Goal: Task Accomplishment & Management: Manage account settings

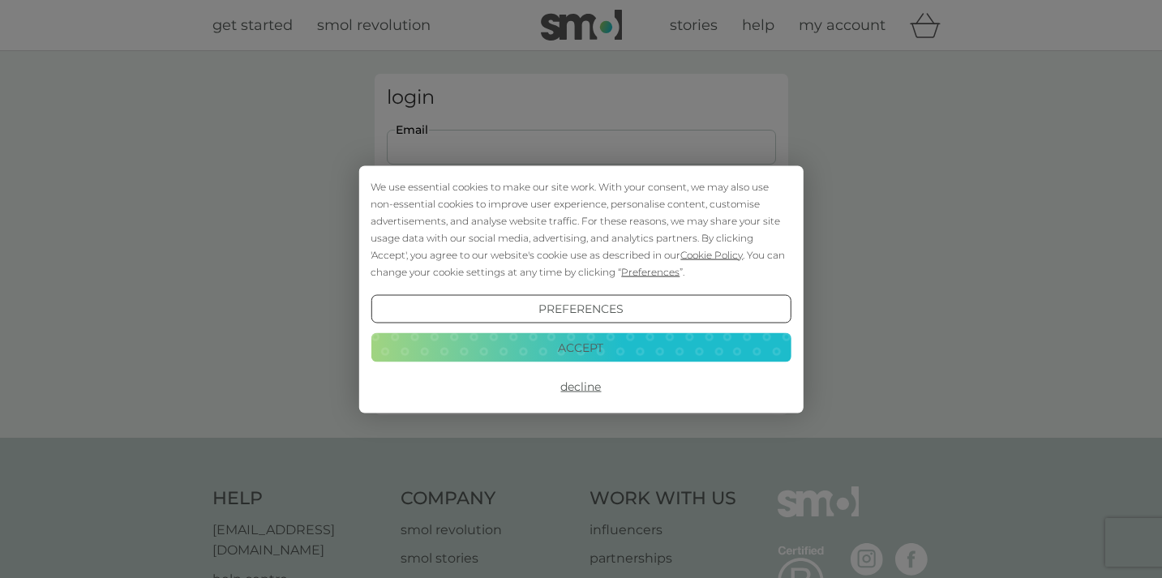
click at [608, 308] on button "Preferences" at bounding box center [581, 308] width 420 height 29
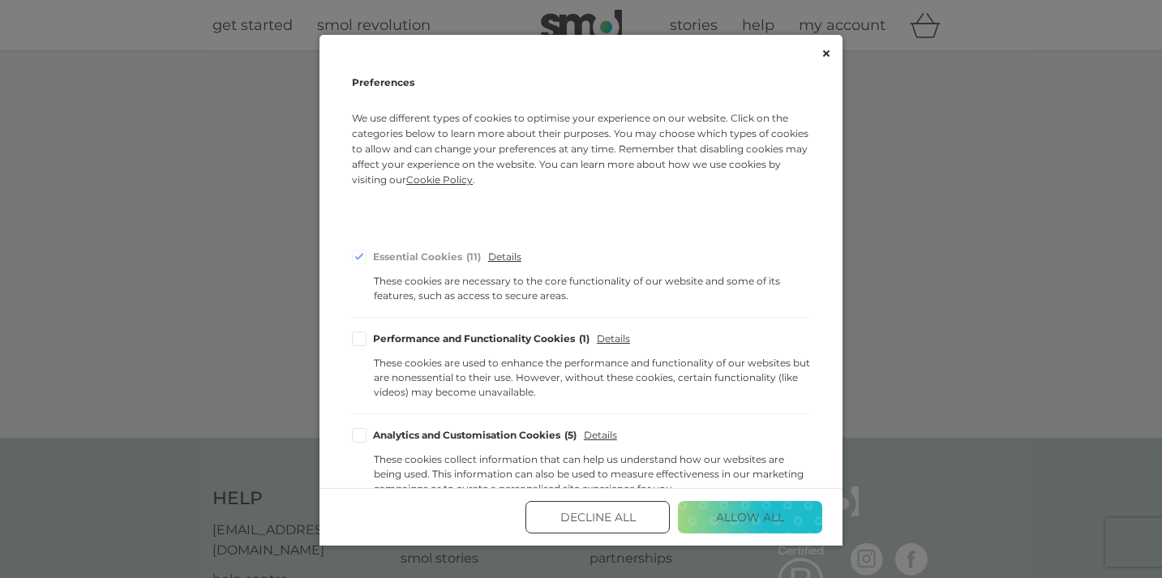
click at [583, 513] on button "Decline All" at bounding box center [597, 517] width 144 height 32
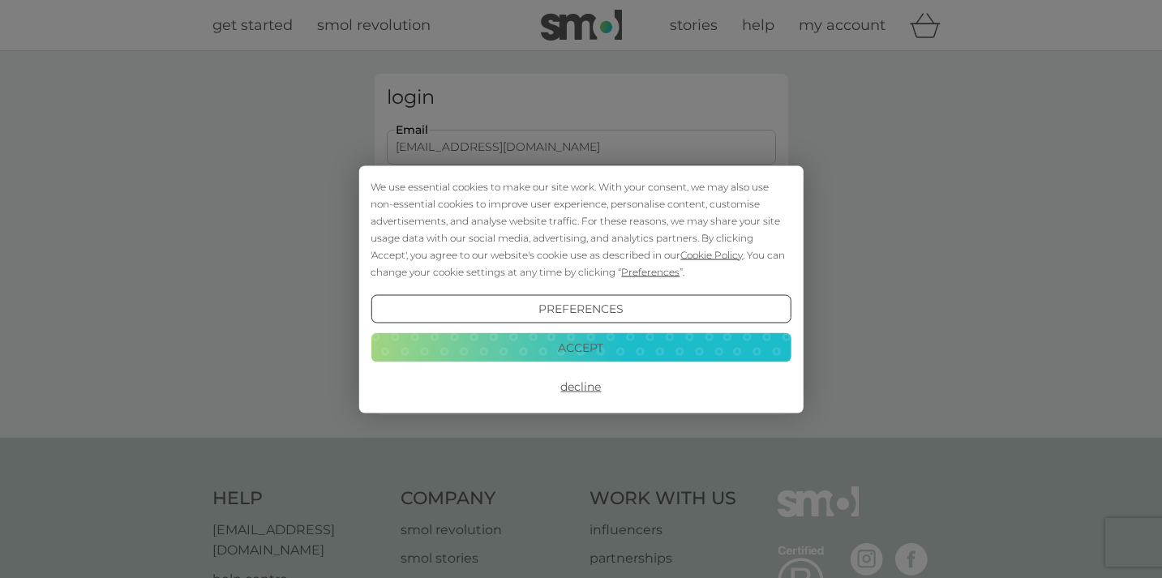
type input "[EMAIL_ADDRESS][DOMAIN_NAME]"
click at [590, 383] on button "Decline" at bounding box center [581, 386] width 420 height 29
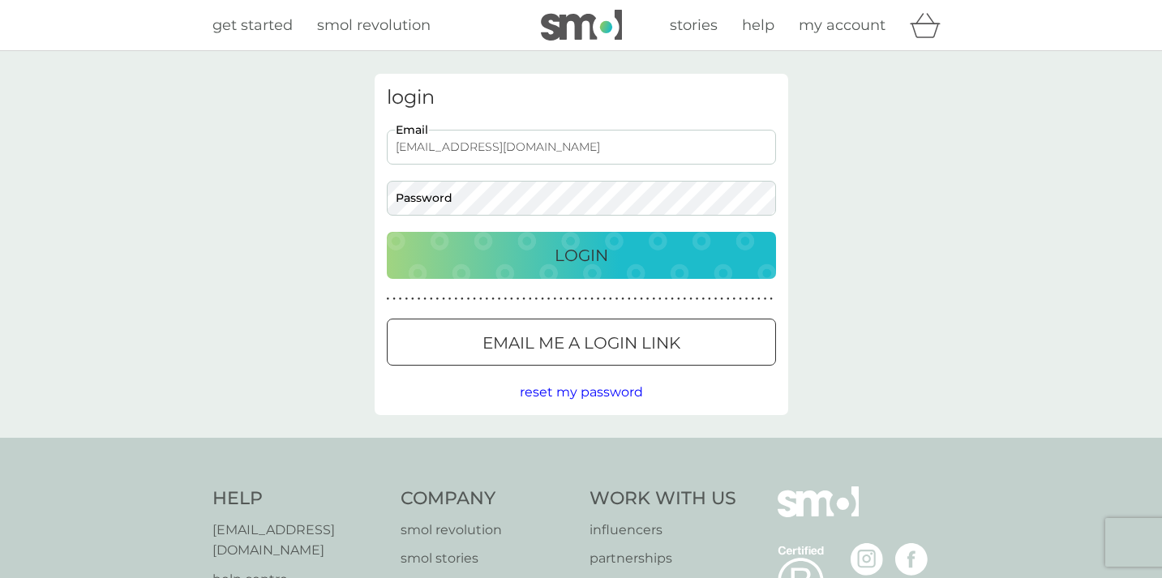
type input "[EMAIL_ADDRESS][DOMAIN_NAME]"
click at [580, 255] on p "Login" at bounding box center [582, 255] width 54 height 26
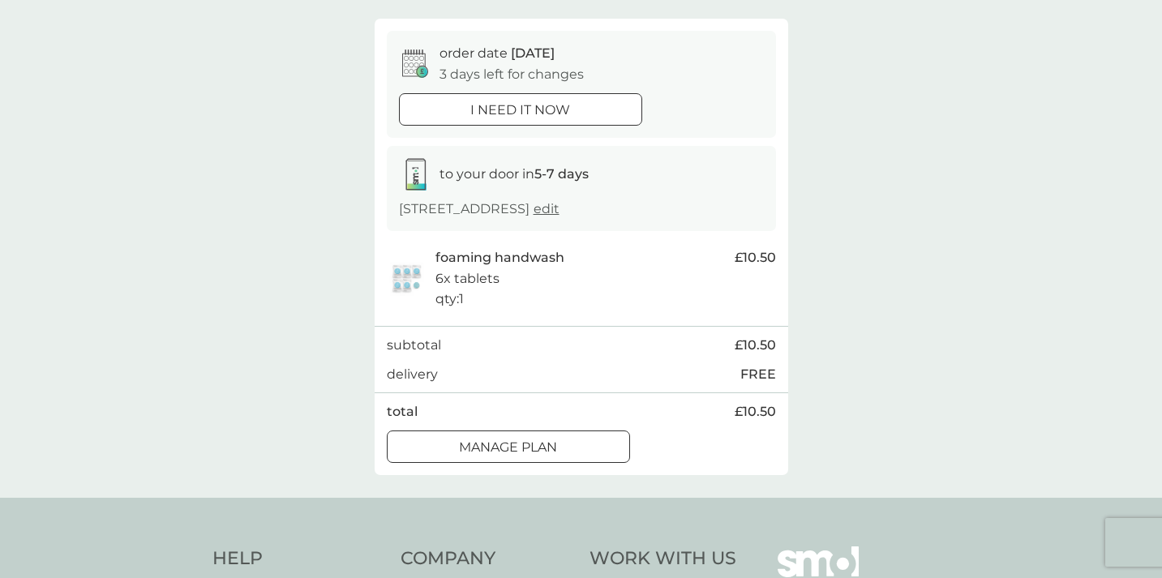
scroll to position [132, 0]
click at [562, 447] on div "Manage plan" at bounding box center [509, 446] width 242 height 21
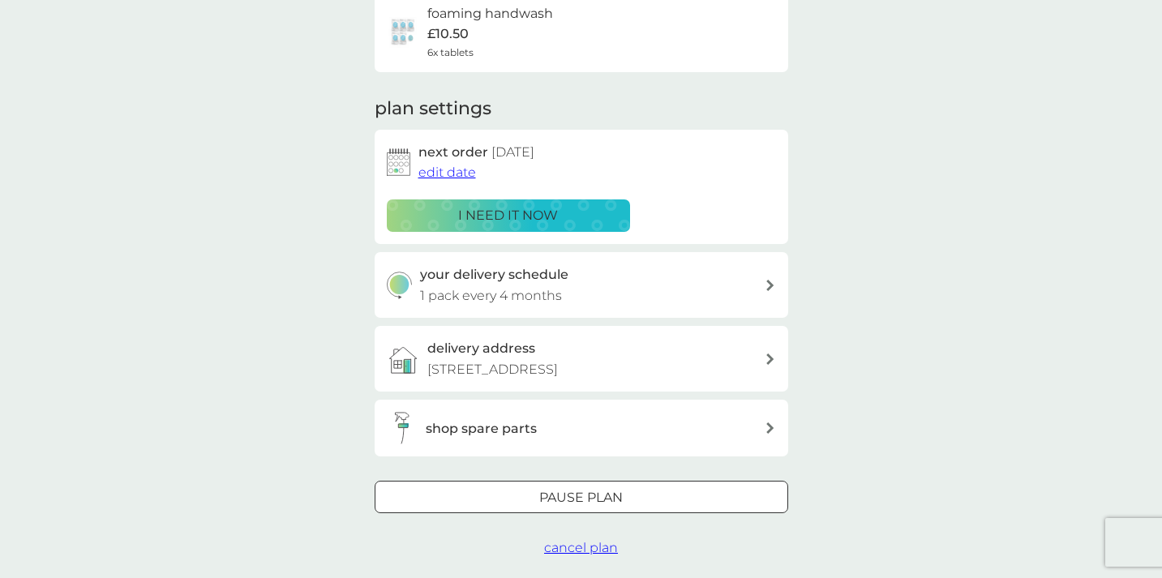
scroll to position [147, 0]
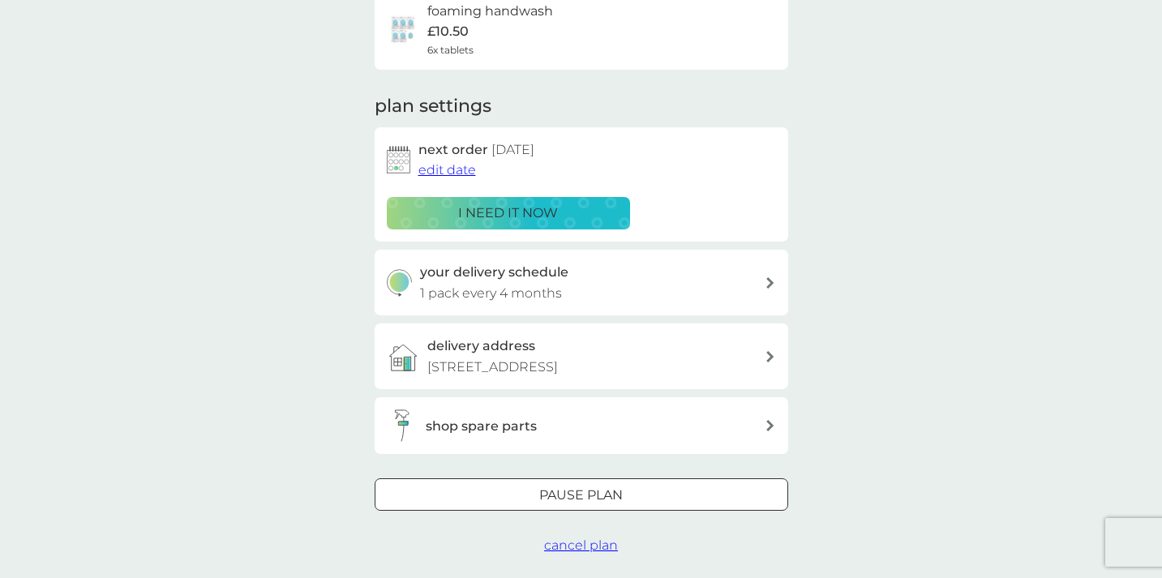
click at [689, 285] on div "your delivery schedule 1 pack every 4 months" at bounding box center [592, 282] width 345 height 41
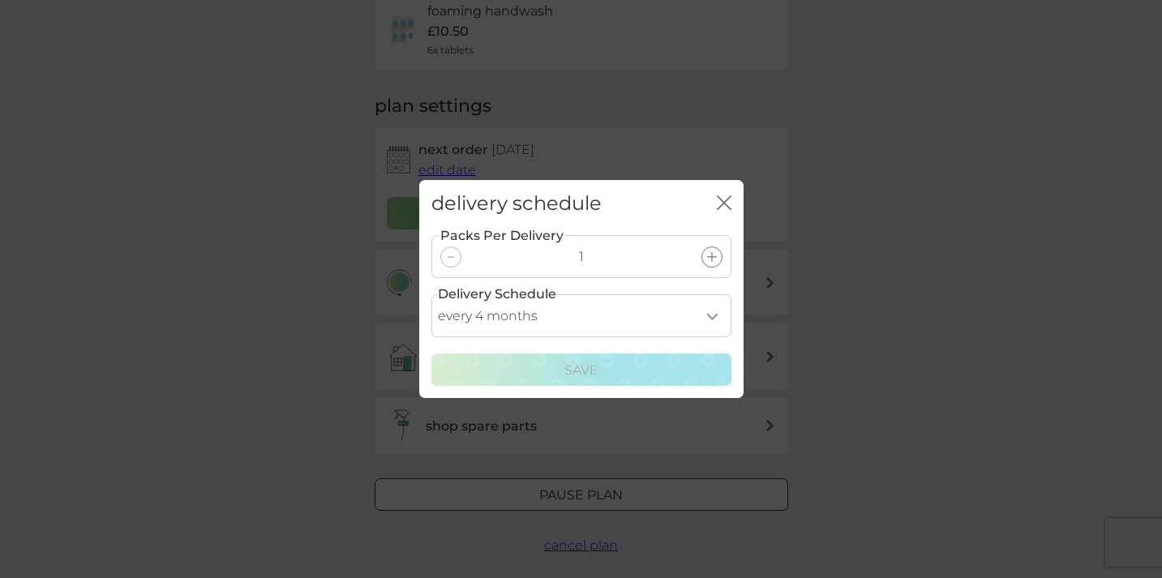
select select "5"
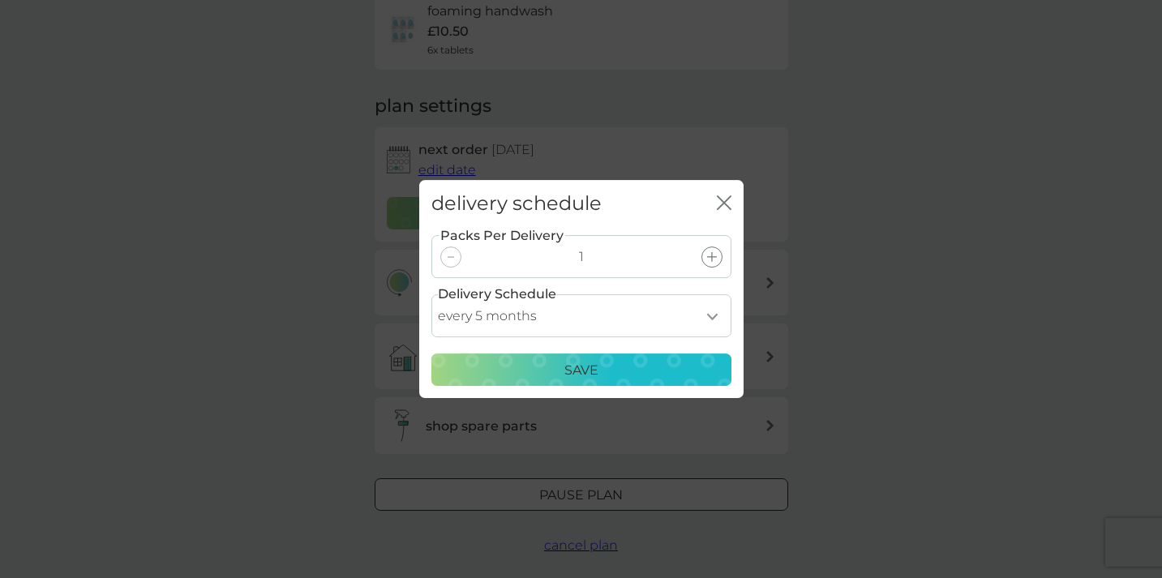
click at [653, 374] on div "Save" at bounding box center [581, 370] width 279 height 21
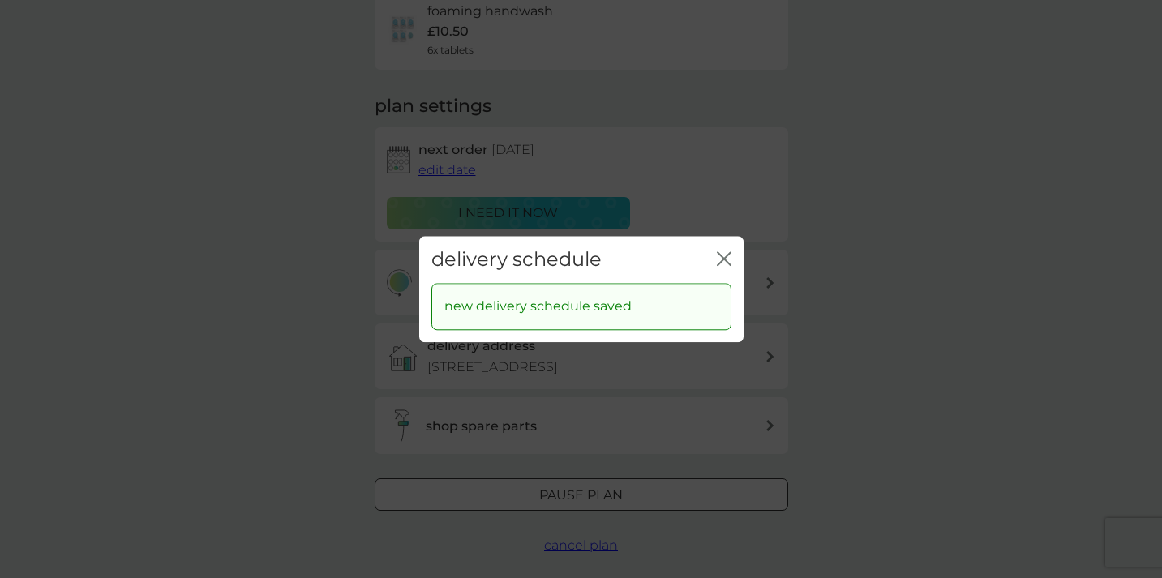
click at [718, 261] on icon "close" at bounding box center [724, 258] width 15 height 15
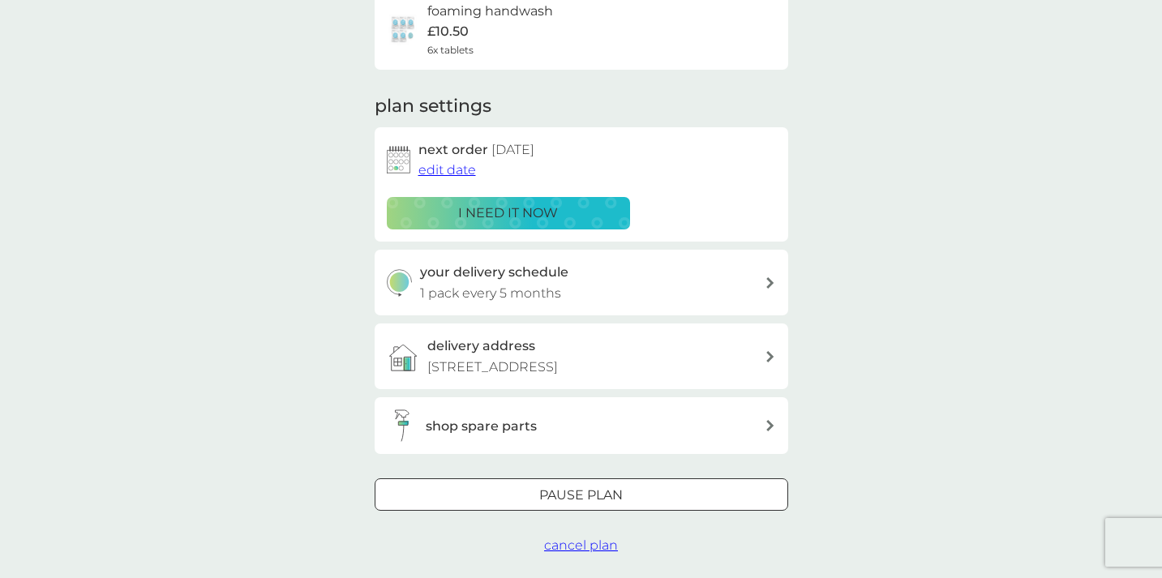
click at [448, 173] on span "edit date" at bounding box center [447, 169] width 58 height 15
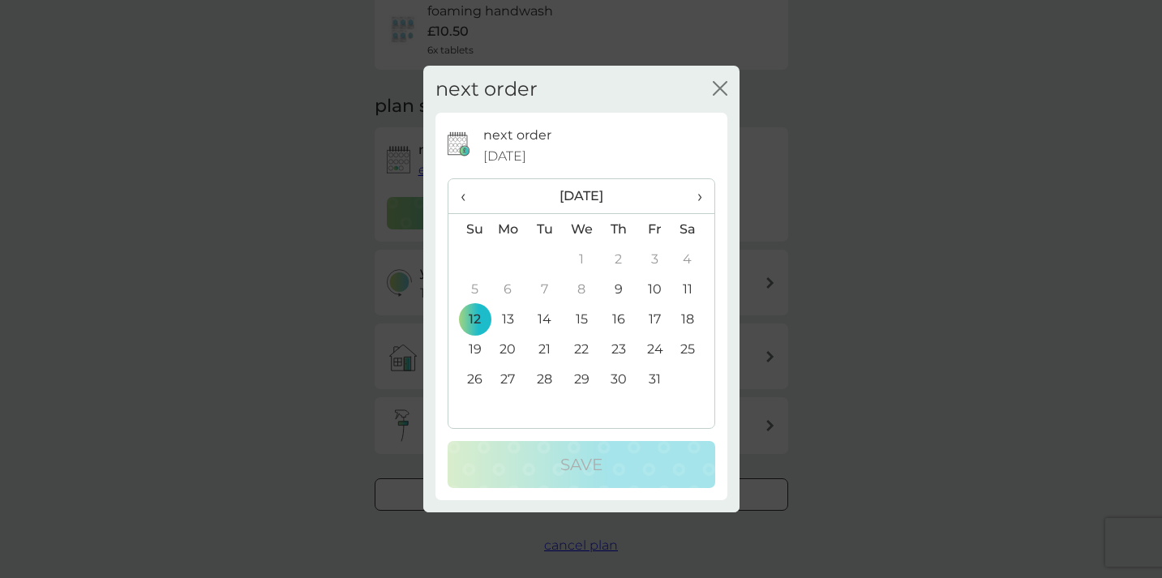
click at [697, 196] on span "›" at bounding box center [693, 196] width 16 height 34
click at [662, 319] on td "14" at bounding box center [655, 319] width 36 height 30
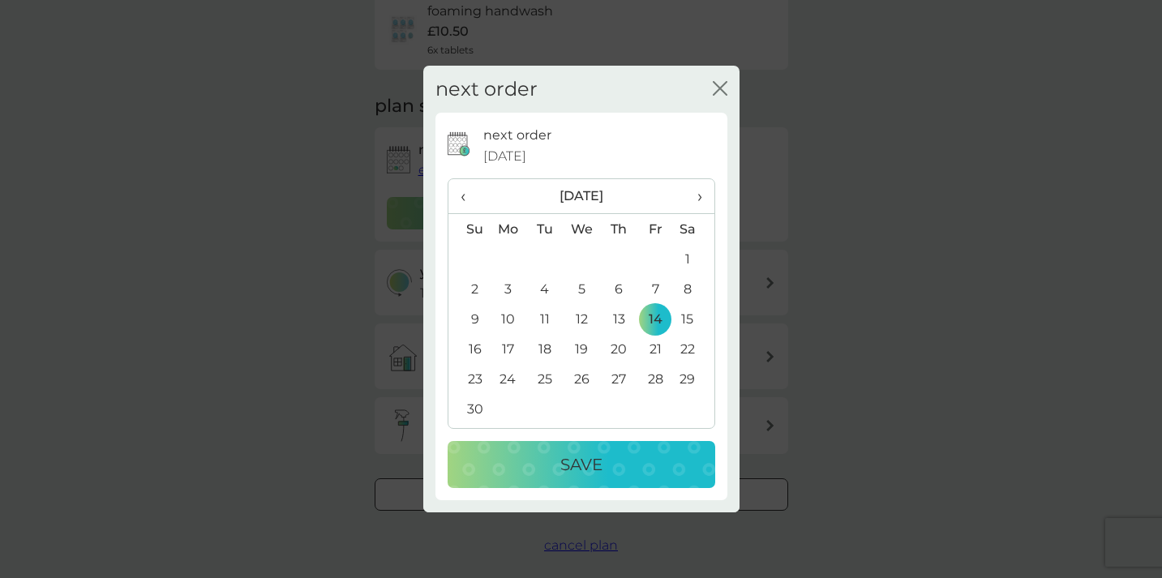
click at [588, 467] on p "Save" at bounding box center [581, 465] width 42 height 26
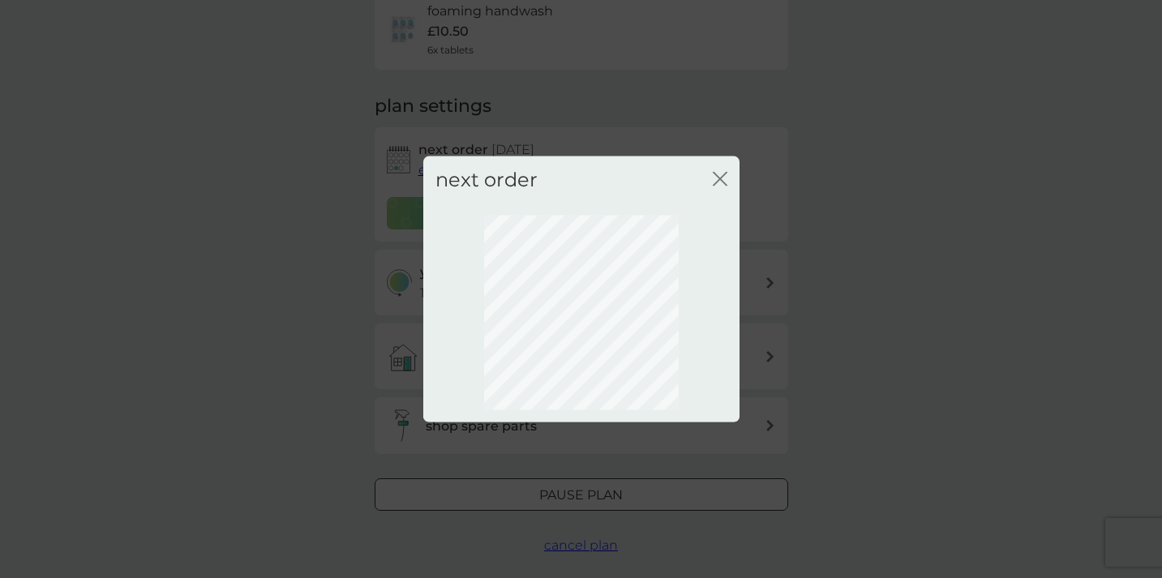
scroll to position [101, 0]
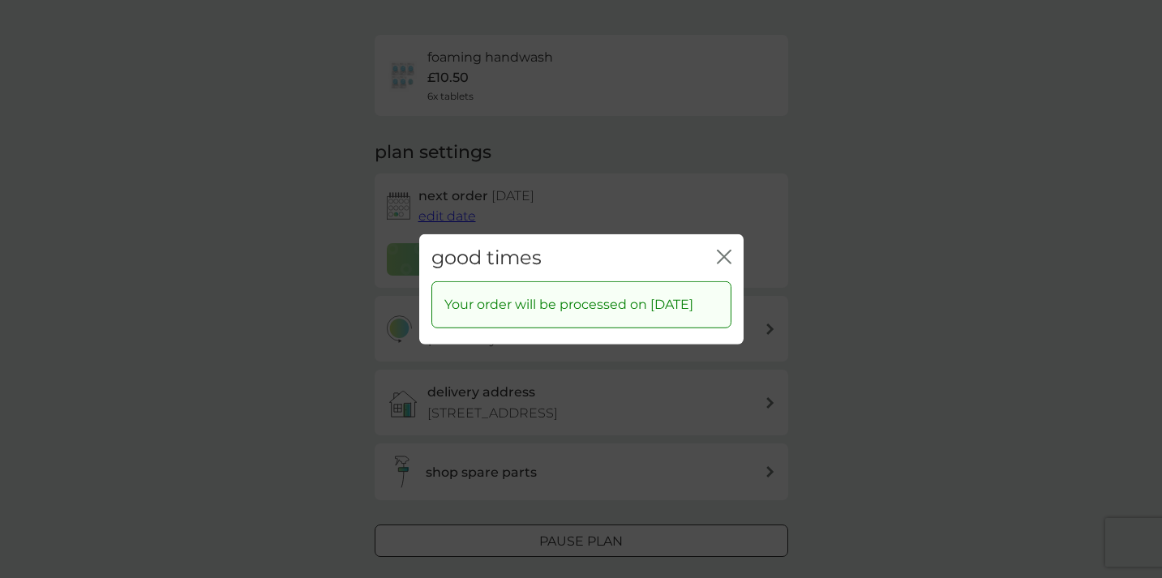
click at [724, 250] on icon "close" at bounding box center [724, 256] width 15 height 15
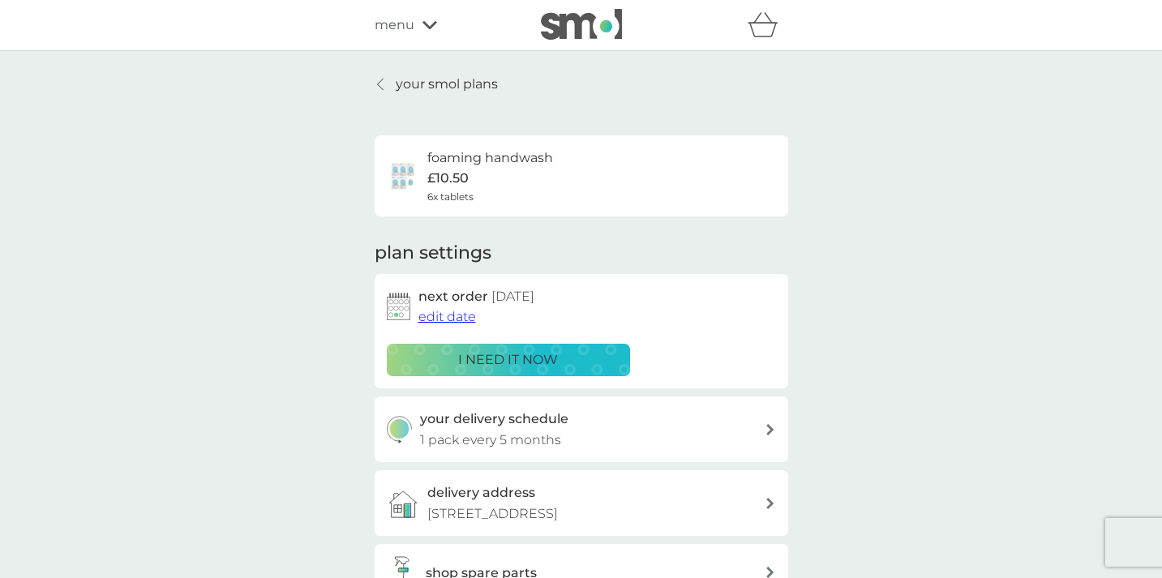
scroll to position [0, 0]
click at [429, 85] on p "your smol plans" at bounding box center [447, 84] width 102 height 21
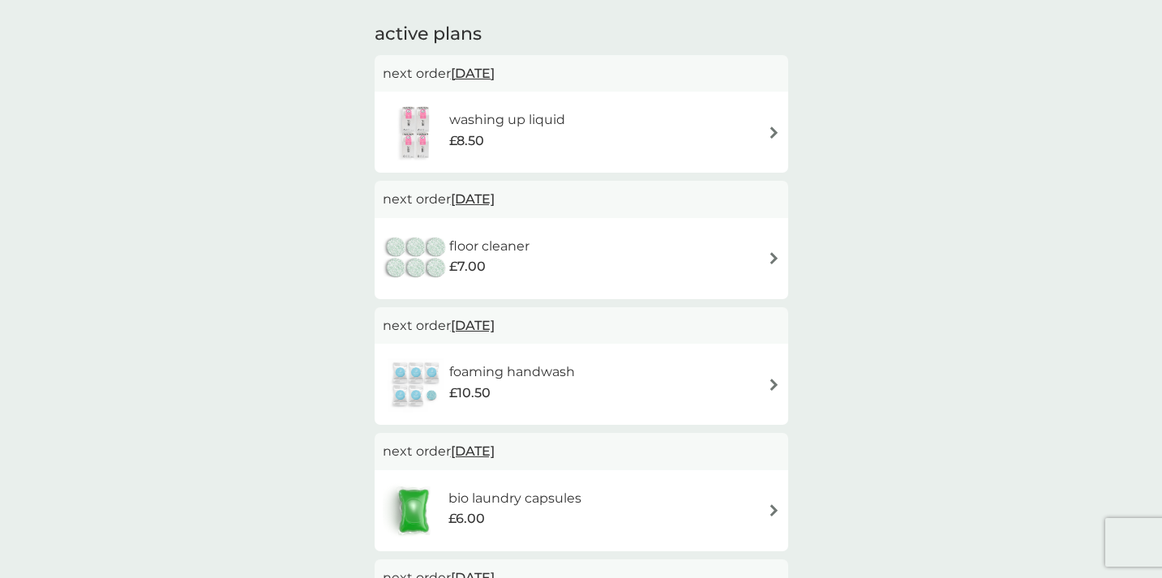
scroll to position [97, 0]
click at [768, 258] on img at bounding box center [774, 261] width 12 height 12
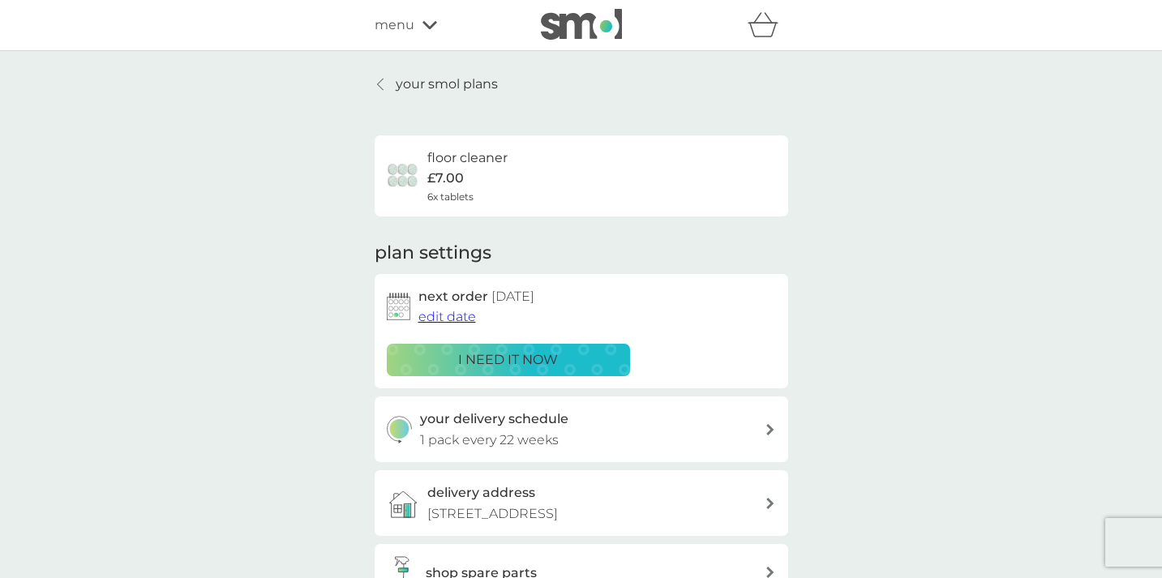
click at [435, 314] on span "edit date" at bounding box center [447, 316] width 58 height 15
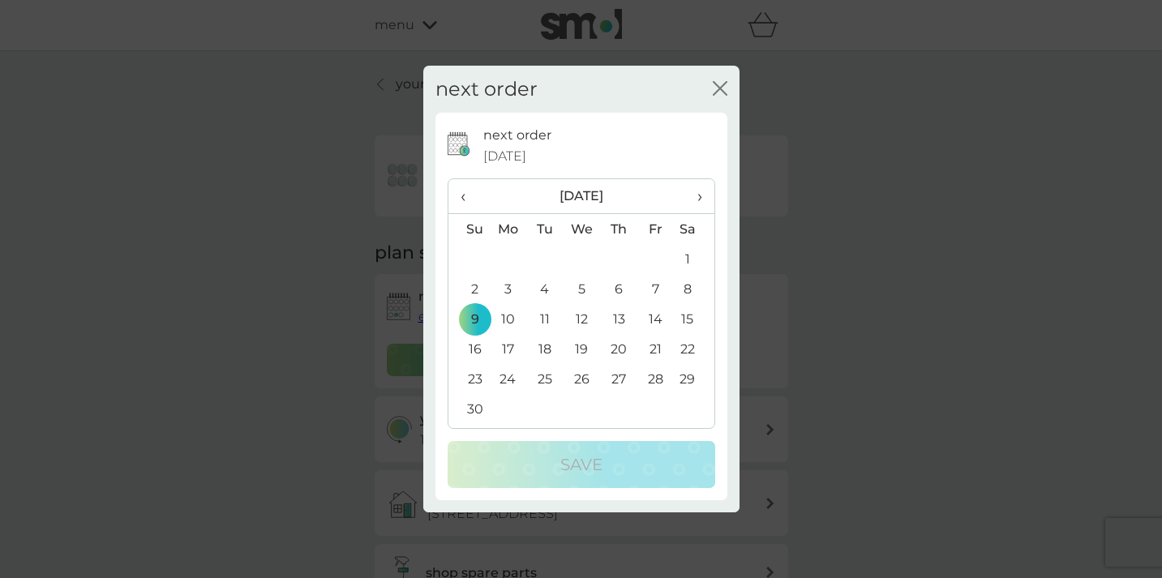
click at [699, 200] on span "›" at bounding box center [693, 196] width 16 height 34
click at [646, 380] on td "30" at bounding box center [655, 379] width 36 height 30
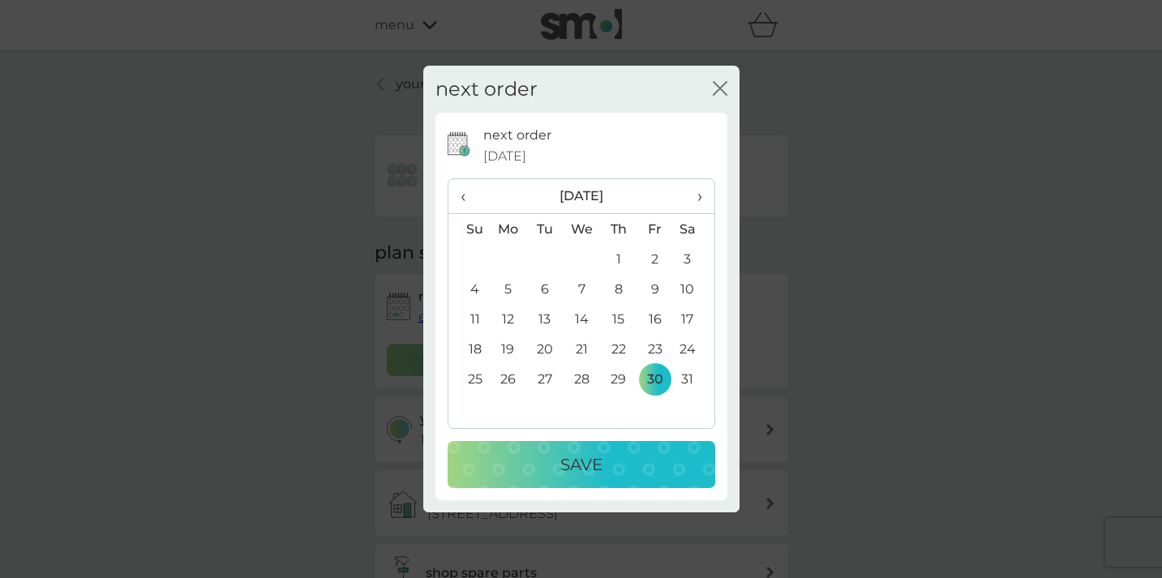
click at [621, 465] on div "Save" at bounding box center [581, 465] width 235 height 26
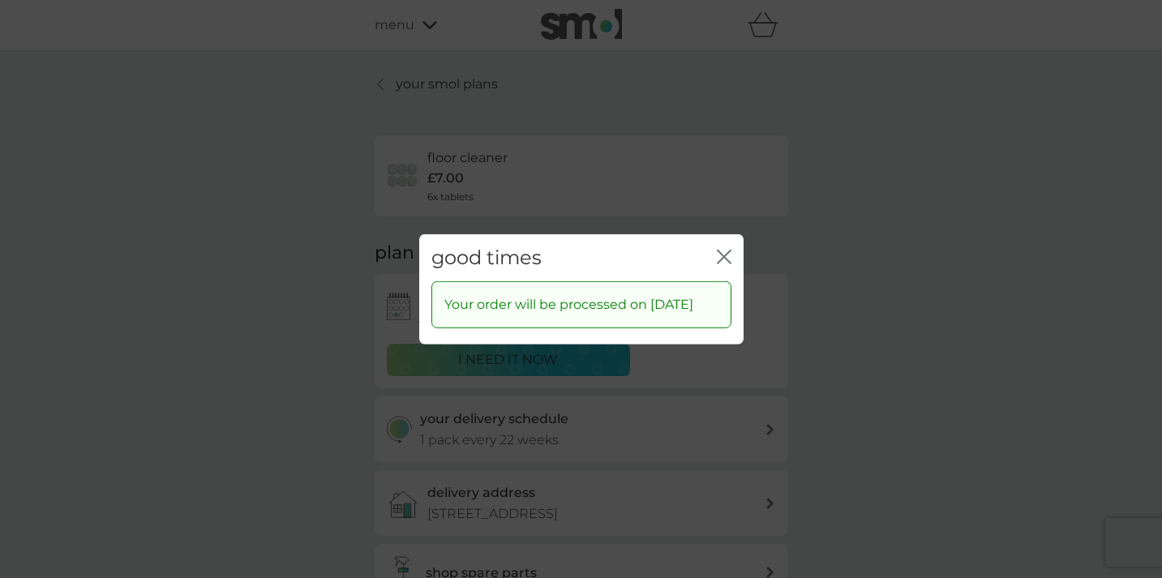
click at [723, 250] on icon "close" at bounding box center [721, 256] width 6 height 13
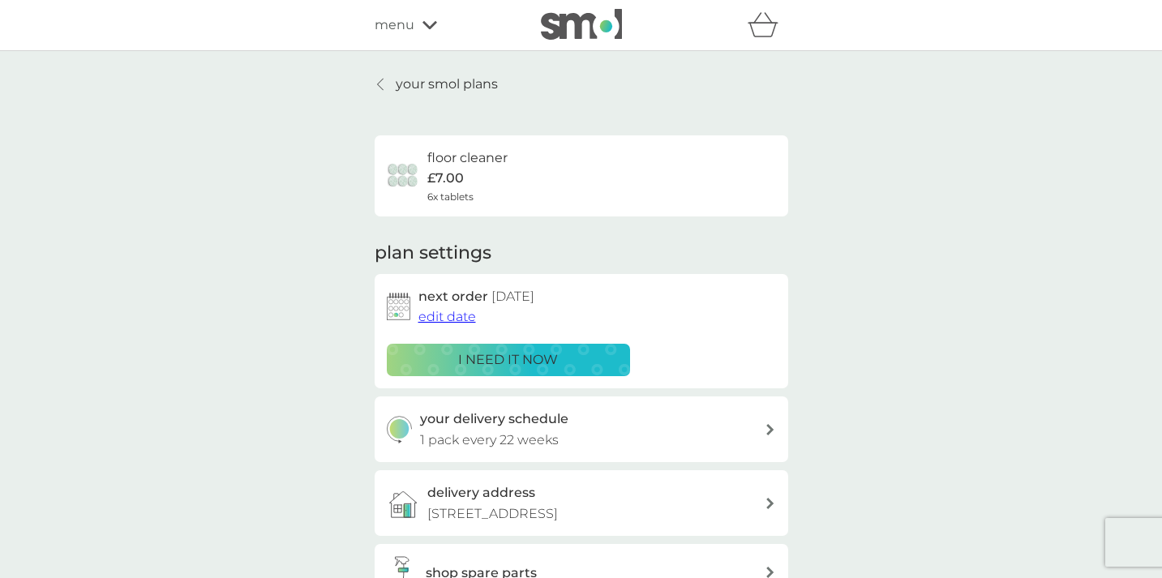
click at [400, 25] on span "menu" at bounding box center [395, 25] width 40 height 21
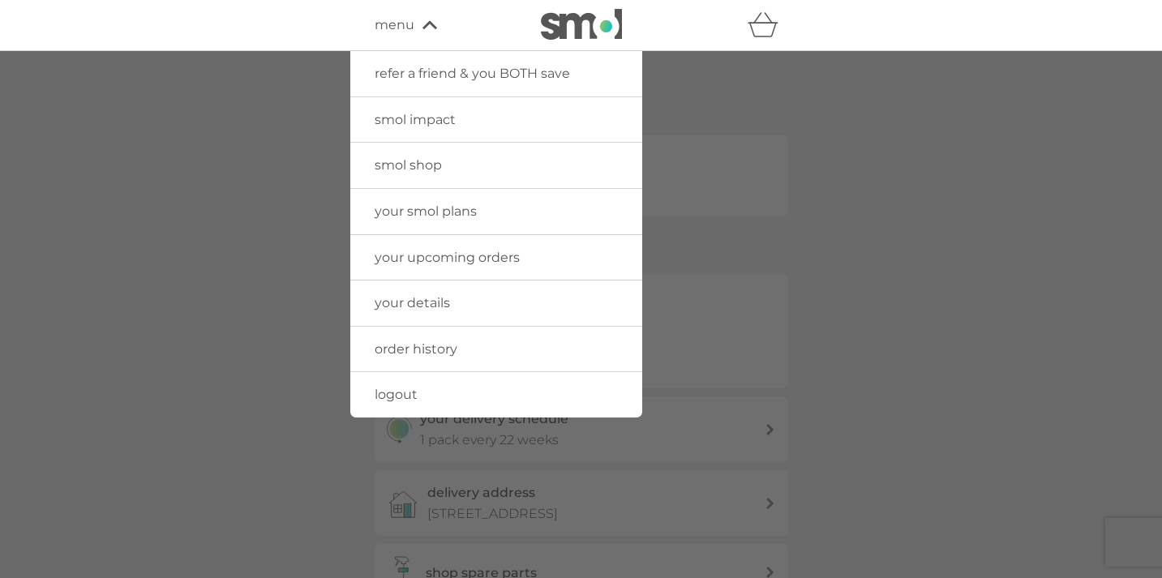
click at [405, 174] on link "smol shop" at bounding box center [496, 165] width 292 height 45
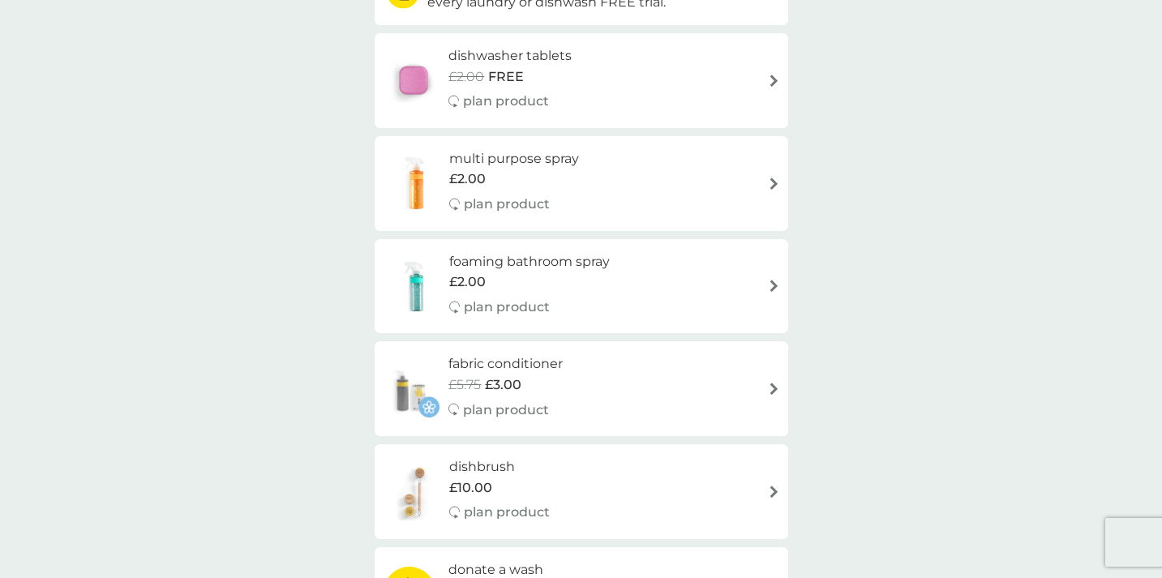
scroll to position [233, 0]
click at [766, 178] on div "multi purpose spray £2.00 plan product" at bounding box center [581, 184] width 397 height 71
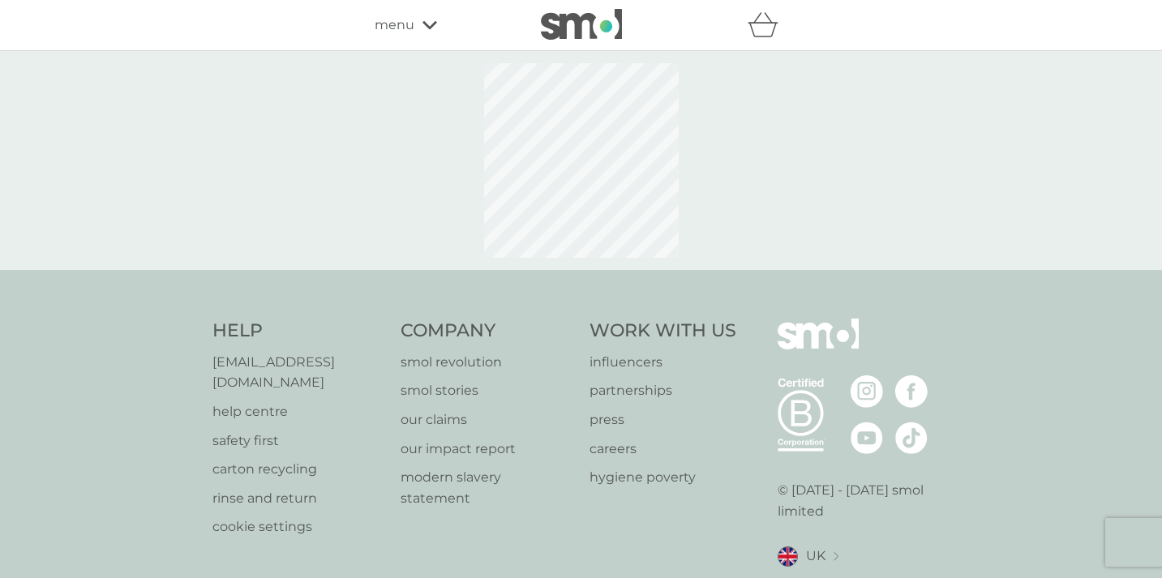
select select "112"
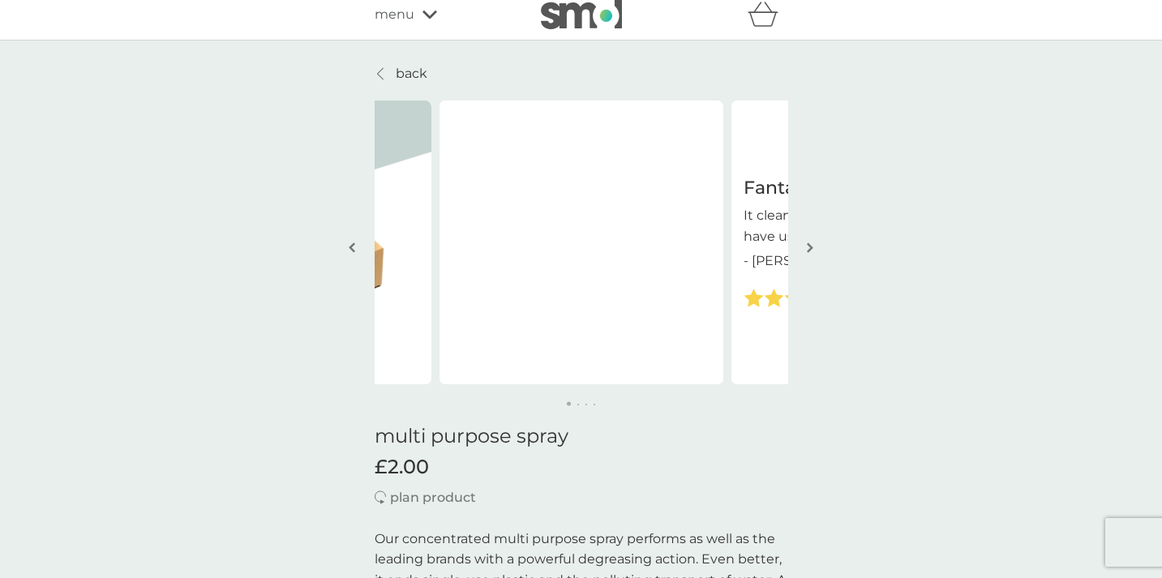
scroll to position [6, 0]
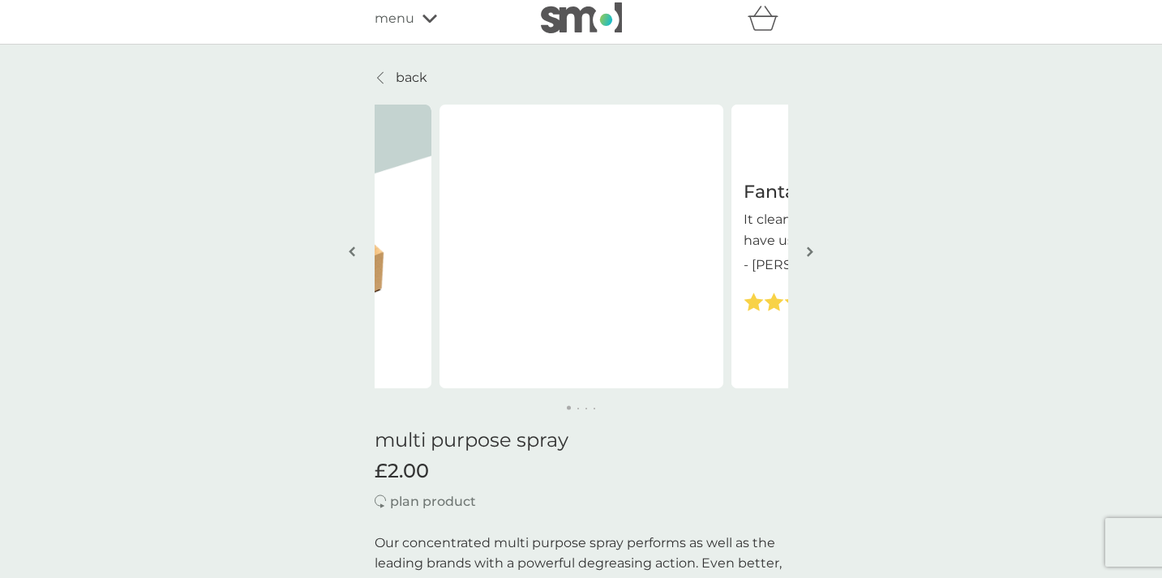
click at [807, 249] on img "button" at bounding box center [810, 252] width 6 height 12
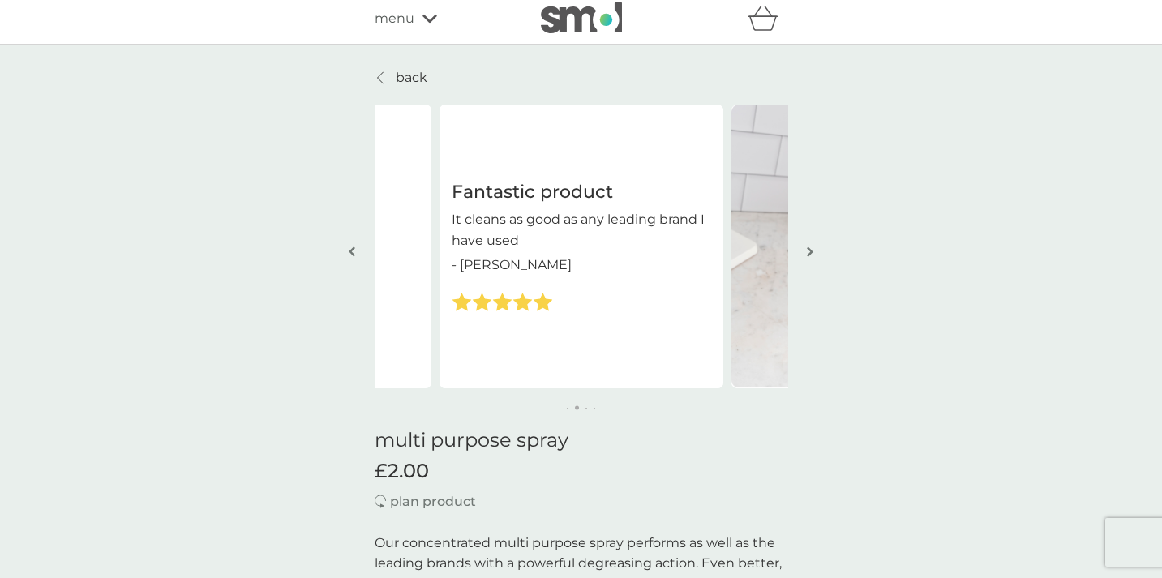
click at [807, 249] on img "button" at bounding box center [810, 252] width 6 height 12
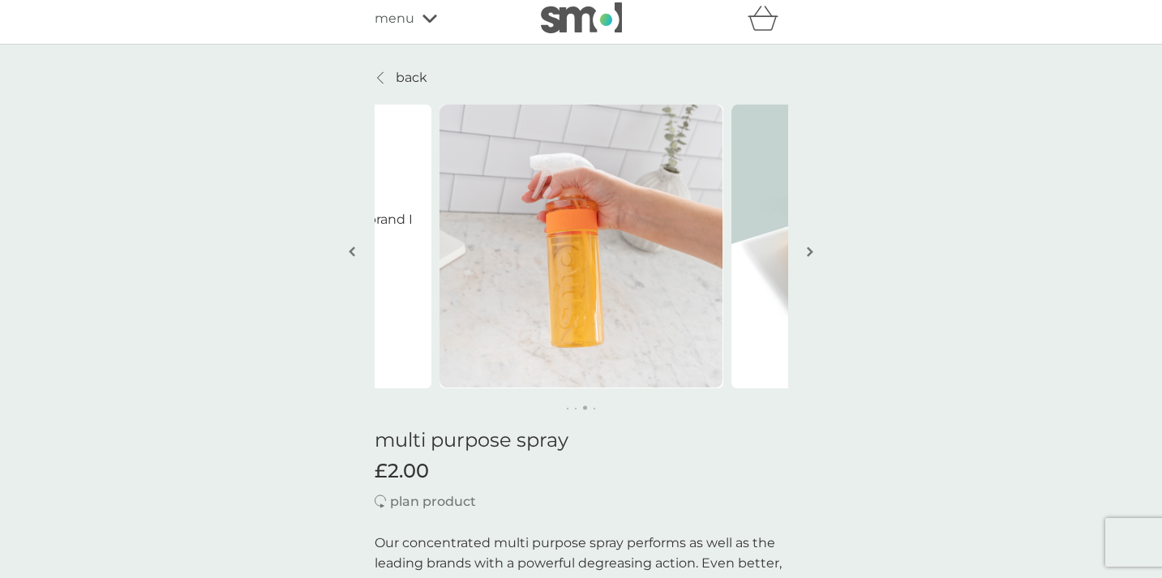
click at [807, 249] on img "button" at bounding box center [810, 252] width 6 height 12
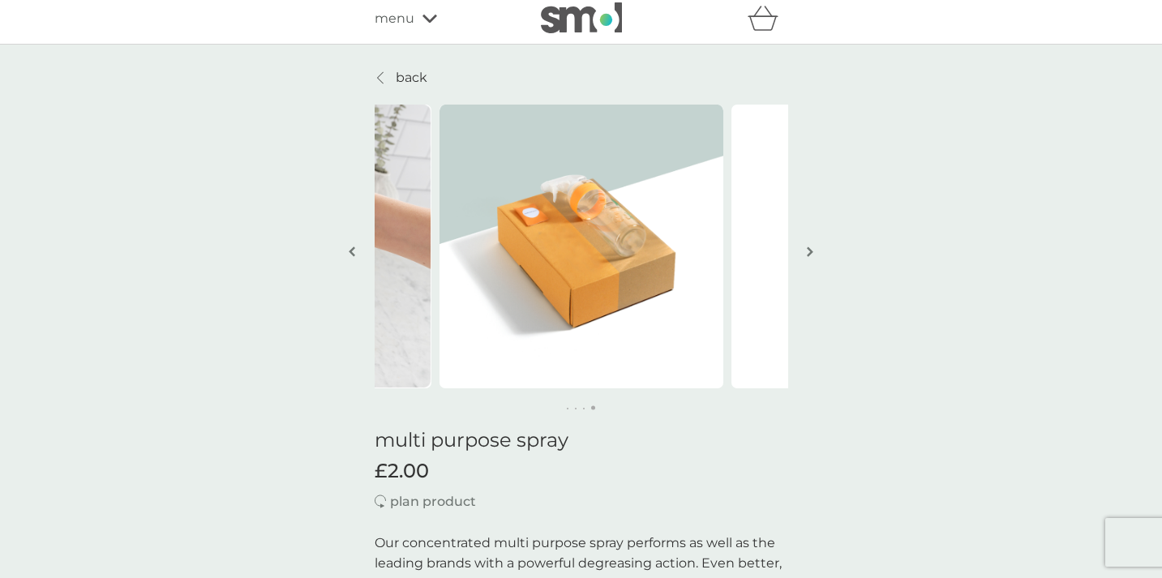
click at [807, 249] on img "button" at bounding box center [810, 252] width 6 height 12
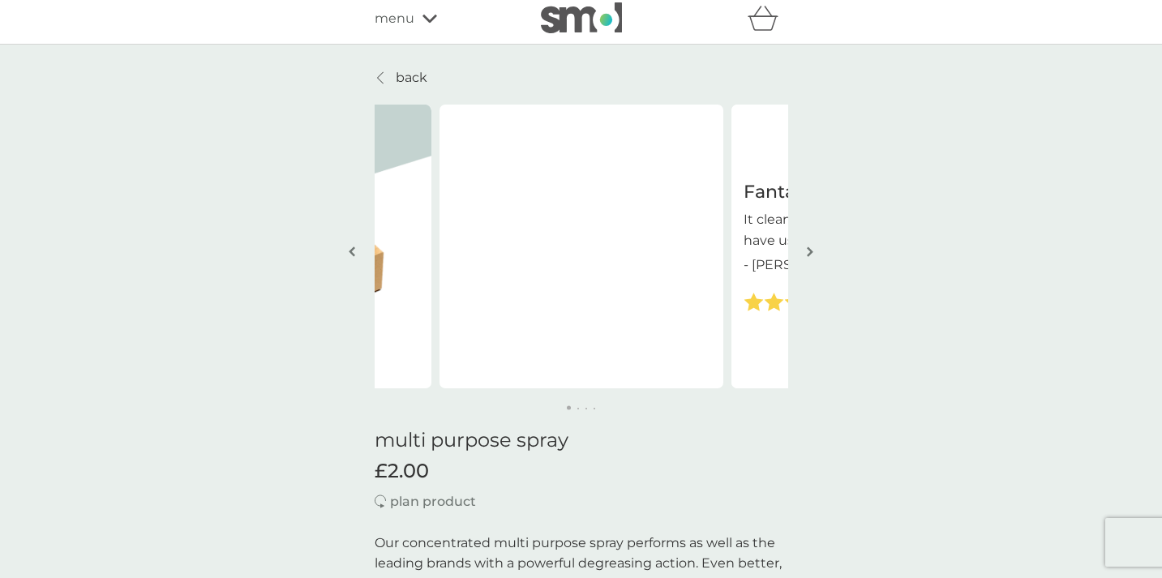
click at [807, 249] on img "button" at bounding box center [810, 252] width 6 height 12
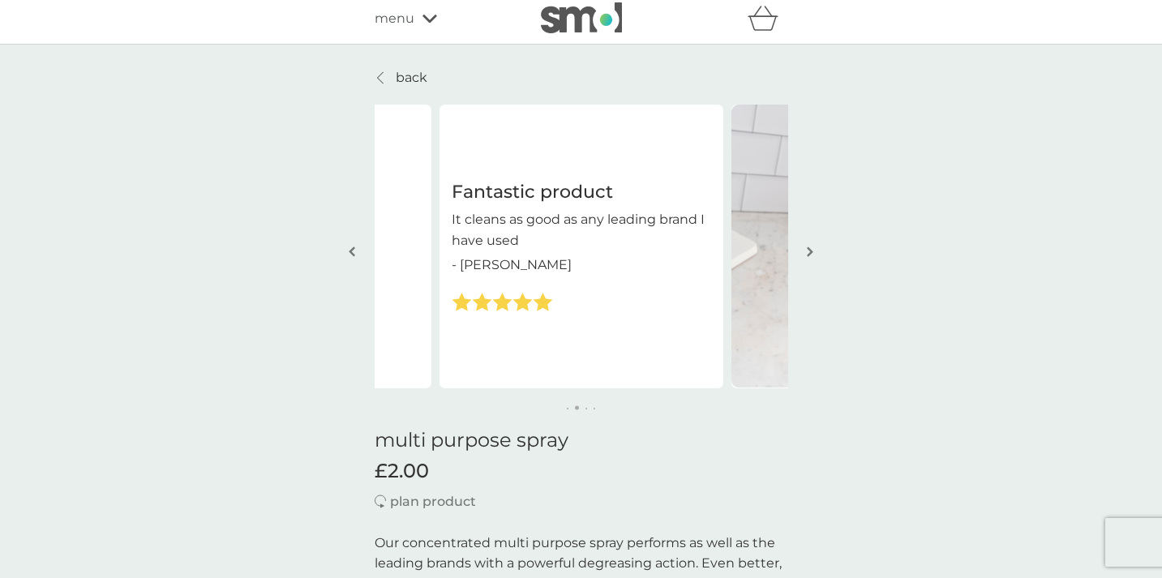
click at [807, 249] on img "button" at bounding box center [810, 252] width 6 height 12
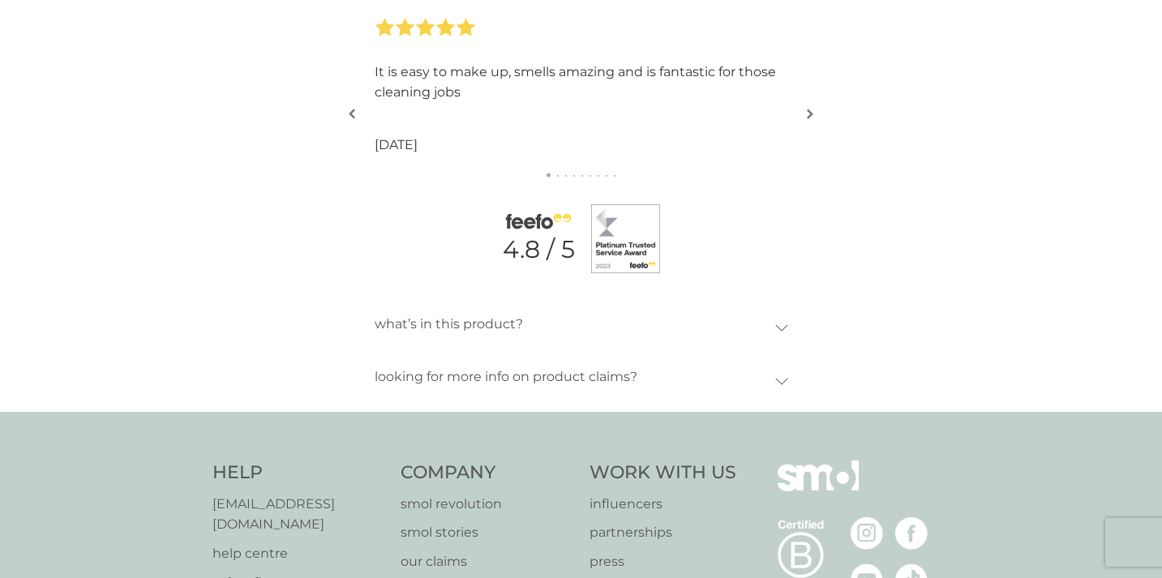
scroll to position [1884, 0]
click at [749, 320] on div "what’s in this product?" at bounding box center [575, 323] width 401 height 37
